Goal: Task Accomplishment & Management: Manage account settings

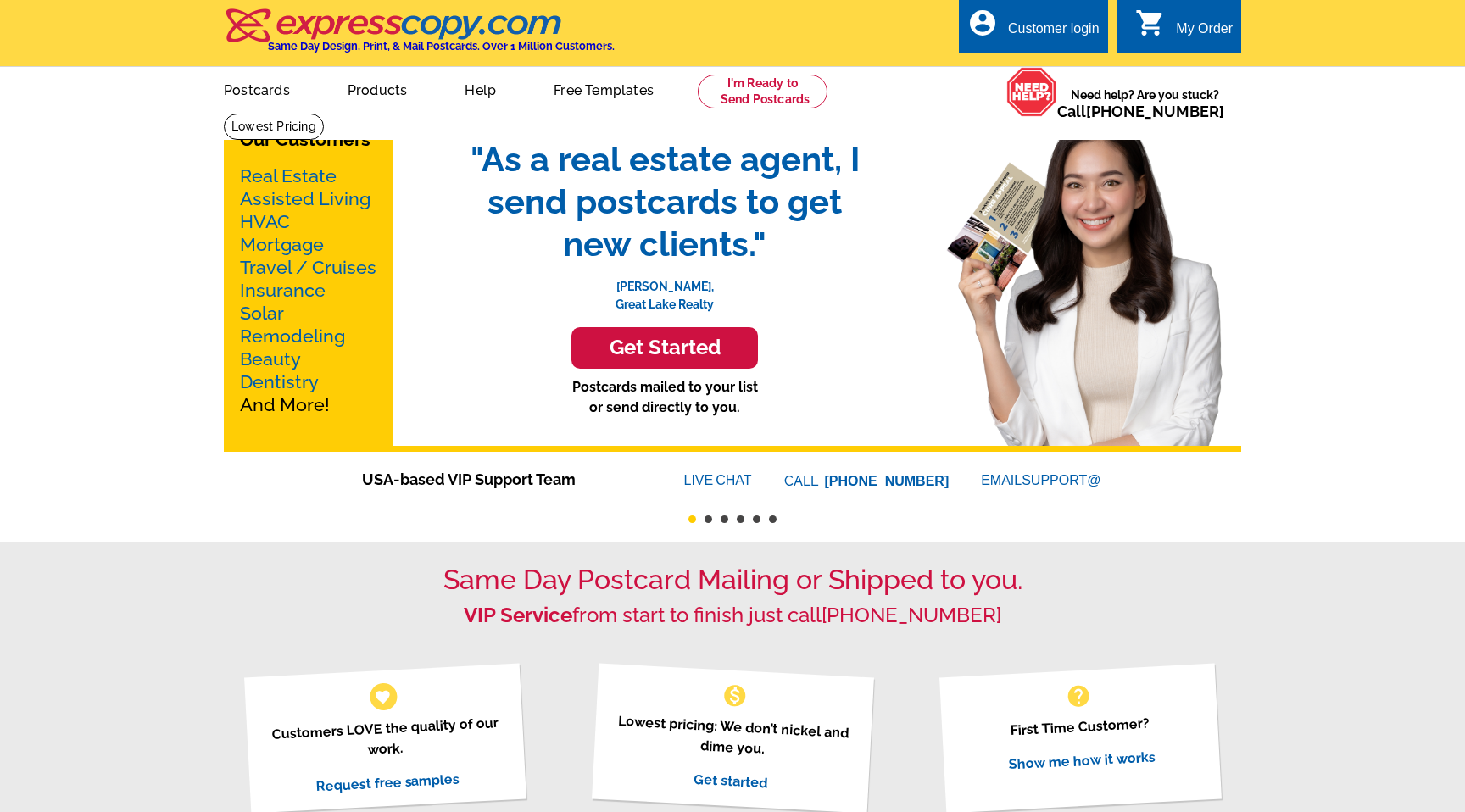
click at [1071, 34] on div "Customer login" at bounding box center [1054, 33] width 92 height 24
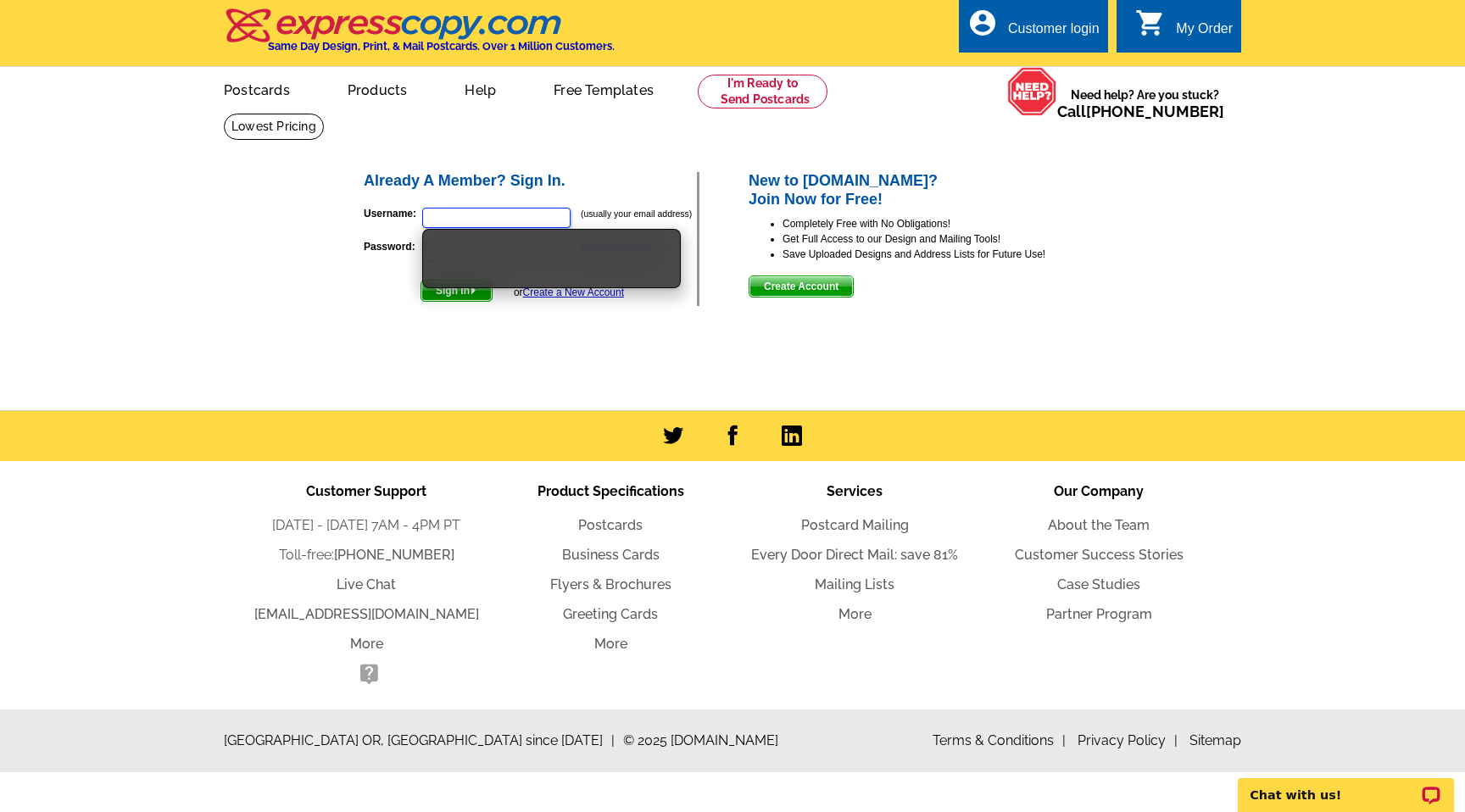
type input "klark@suburbanhomes.com"
click at [429, 315] on div "Already A Member? Sign In. Username: klark@suburbanhomes.com (usually your emai…" at bounding box center [734, 239] width 811 height 205
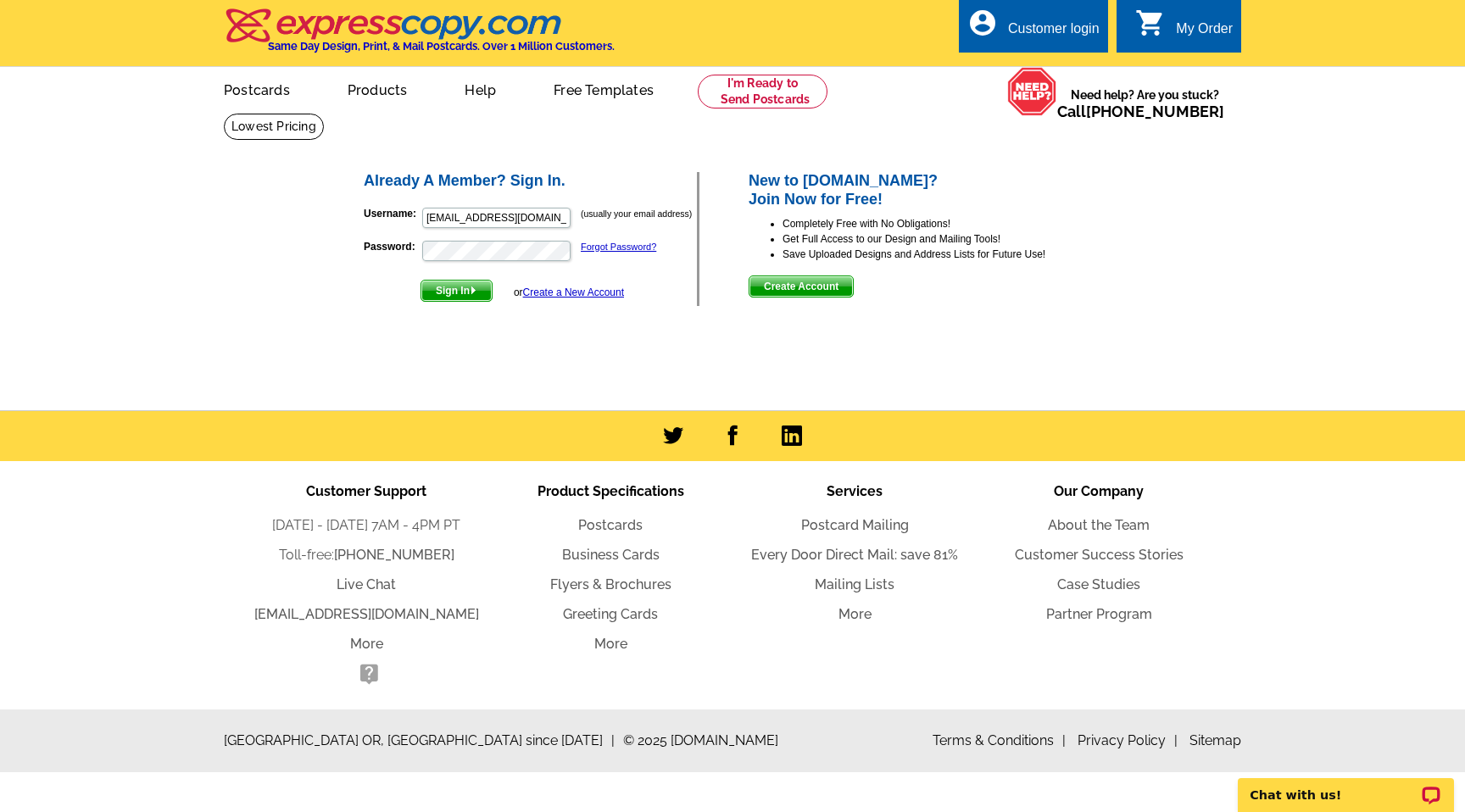
click at [449, 294] on span "Sign In" at bounding box center [457, 291] width 70 height 21
